Goal: Information Seeking & Learning: Learn about a topic

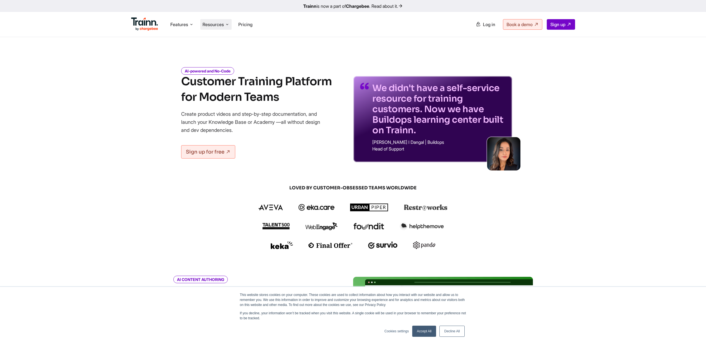
click at [215, 26] on span "Resources" at bounding box center [213, 24] width 21 height 6
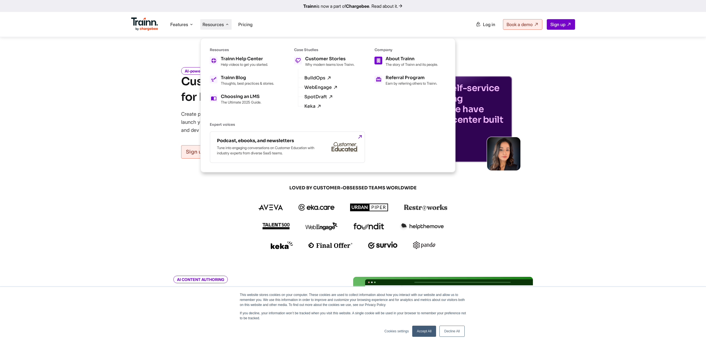
click at [408, 65] on p "The story of Trainn and its people." at bounding box center [412, 64] width 52 height 4
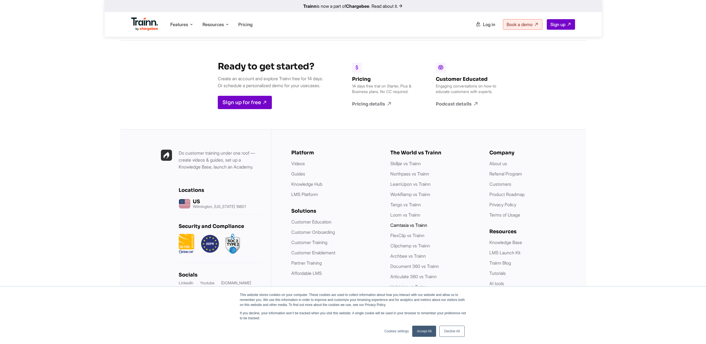
scroll to position [2163, 0]
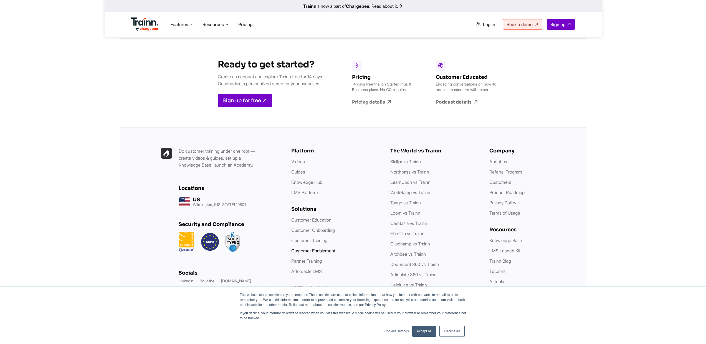
click at [326, 248] on link "Customer Enablement" at bounding box center [313, 251] width 44 height 6
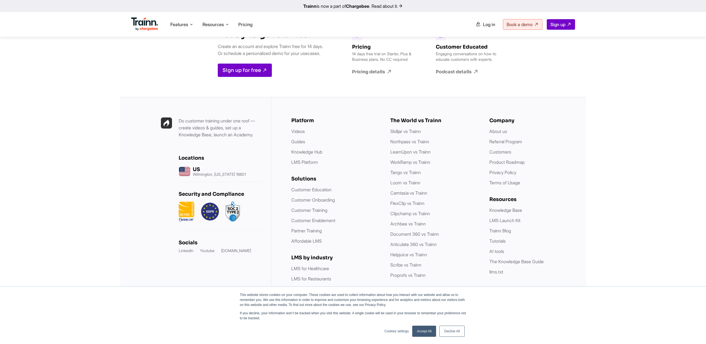
scroll to position [1345, 0]
click at [319, 240] on link "Affordable LMS" at bounding box center [306, 241] width 31 height 6
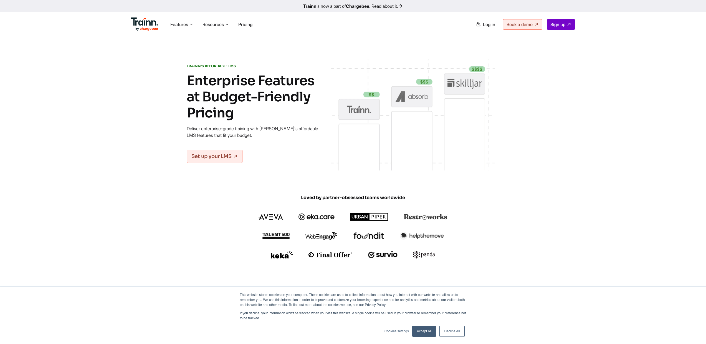
click at [424, 334] on link "Accept All" at bounding box center [424, 331] width 24 height 11
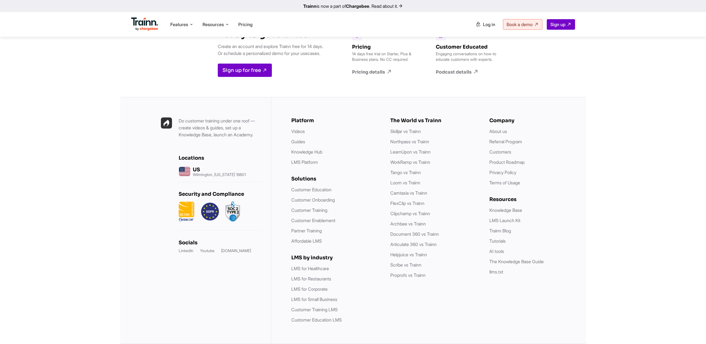
scroll to position [2088, 0]
click at [320, 218] on link "Customer Enablement" at bounding box center [313, 221] width 44 height 6
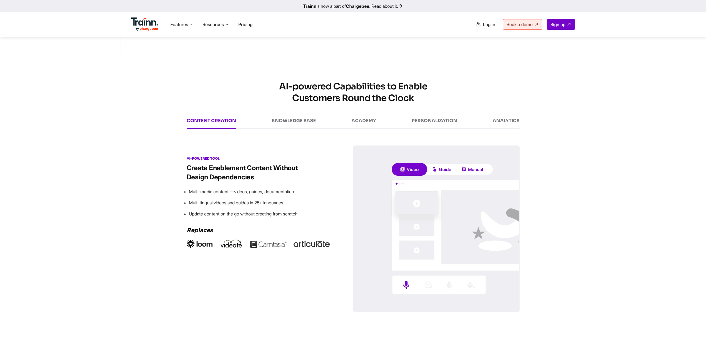
scroll to position [746, 0]
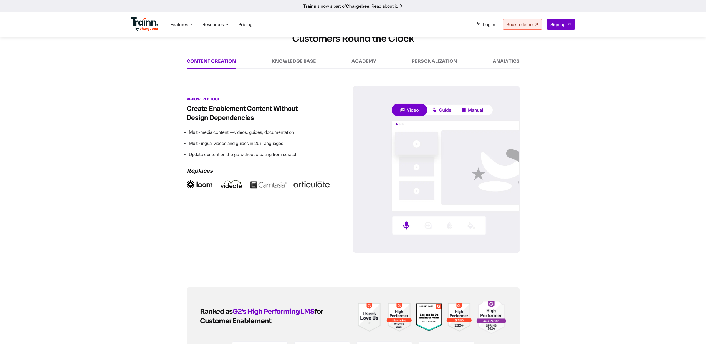
click at [393, 8] on link "Trainn is now a part of Chargebee . Read about it." at bounding box center [353, 6] width 706 height 12
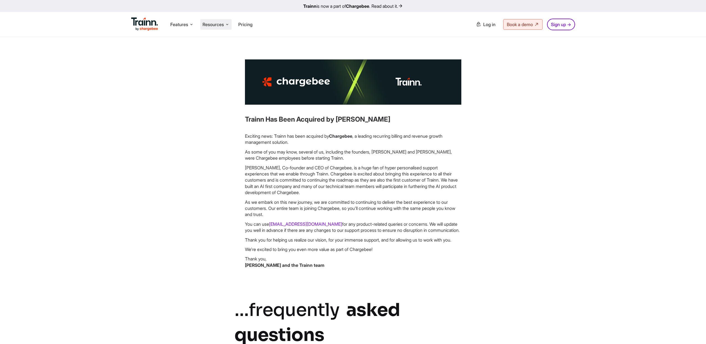
click at [212, 24] on span "Resources" at bounding box center [213, 24] width 21 height 6
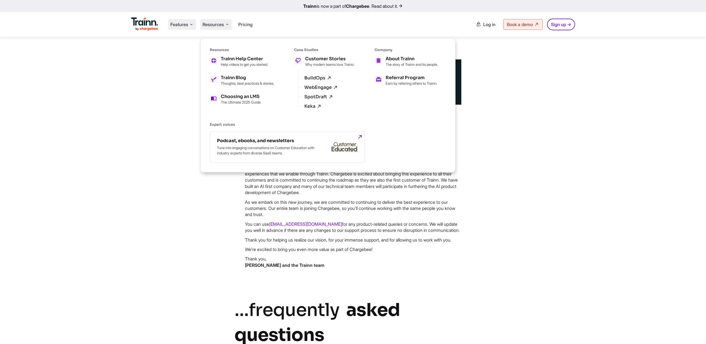
click at [177, 23] on span "Features" at bounding box center [179, 24] width 18 height 6
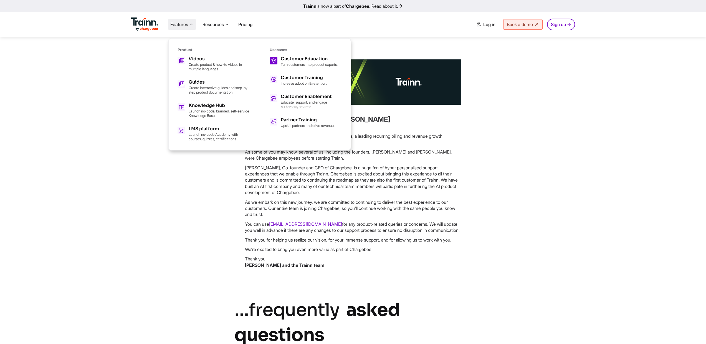
click at [308, 67] on p "Turn customers into product experts." at bounding box center [309, 64] width 57 height 4
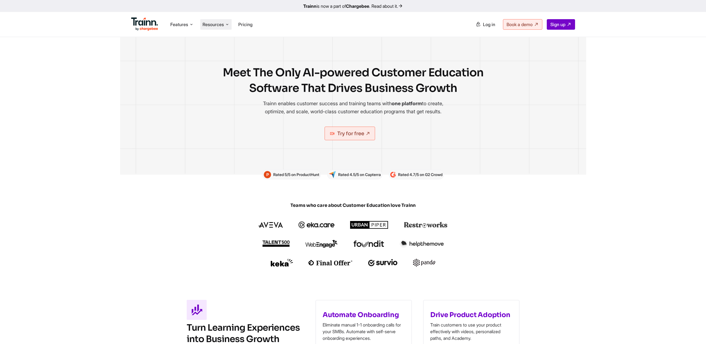
click at [212, 24] on span "Resources" at bounding box center [213, 24] width 21 height 6
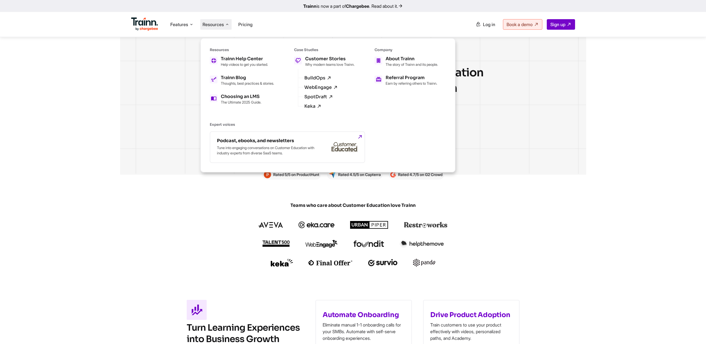
click at [383, 6] on link "Trainn is now a part of Chargebee . Read about it." at bounding box center [353, 6] width 706 height 12
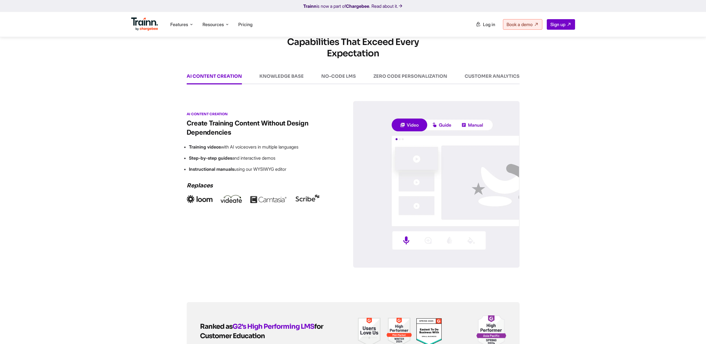
scroll to position [726, 0]
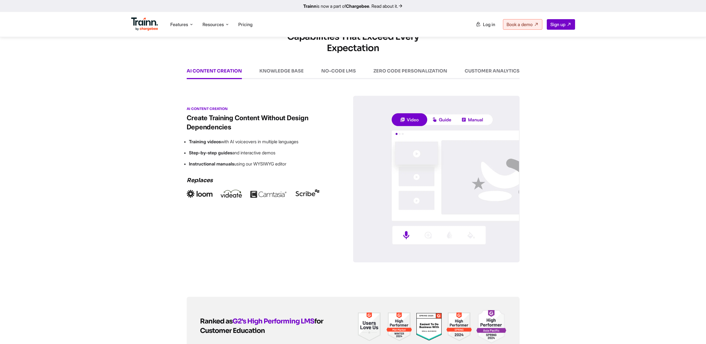
click at [410, 79] on div "ZERO CODE PERSONALIZATION" at bounding box center [411, 74] width 74 height 11
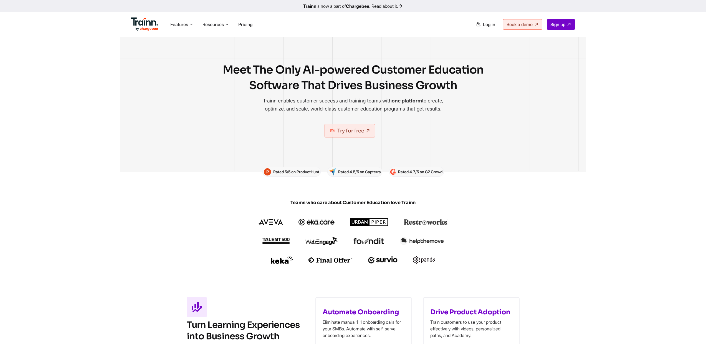
scroll to position [0, 0]
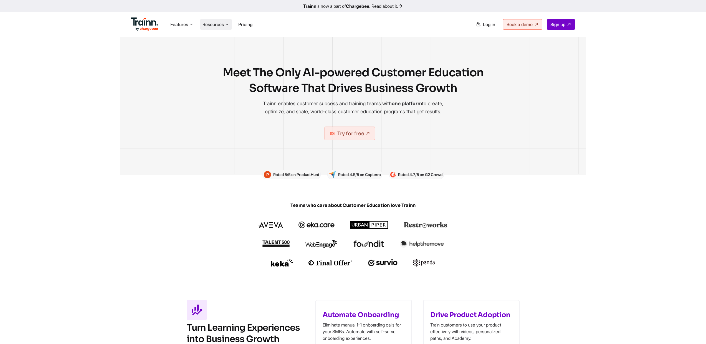
click at [209, 23] on span "Resources" at bounding box center [213, 24] width 21 height 6
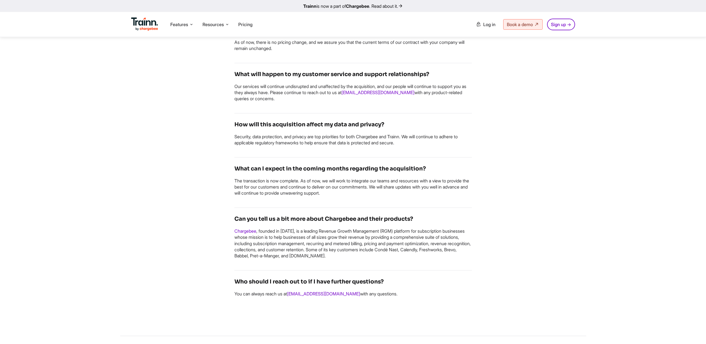
scroll to position [858, 0]
